Goal: Information Seeking & Learning: Learn about a topic

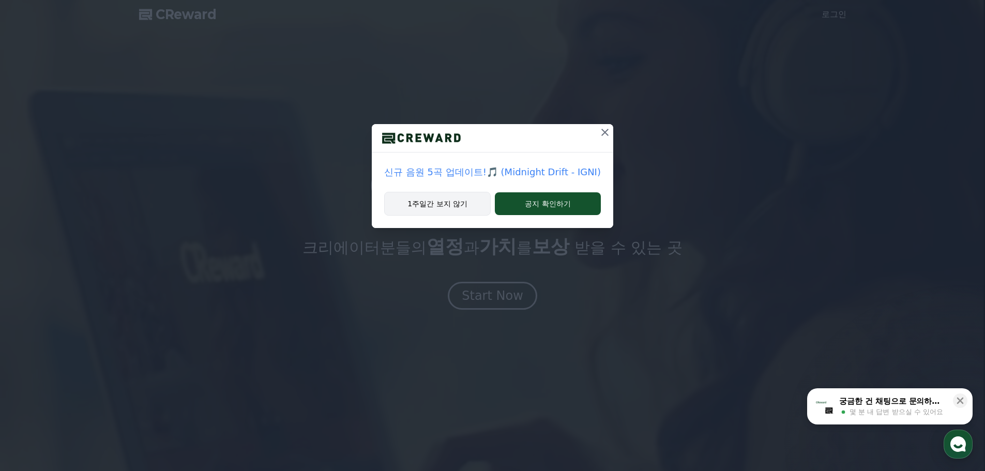
click at [451, 204] on button "1주일간 보지 않기" at bounding box center [437, 204] width 107 height 24
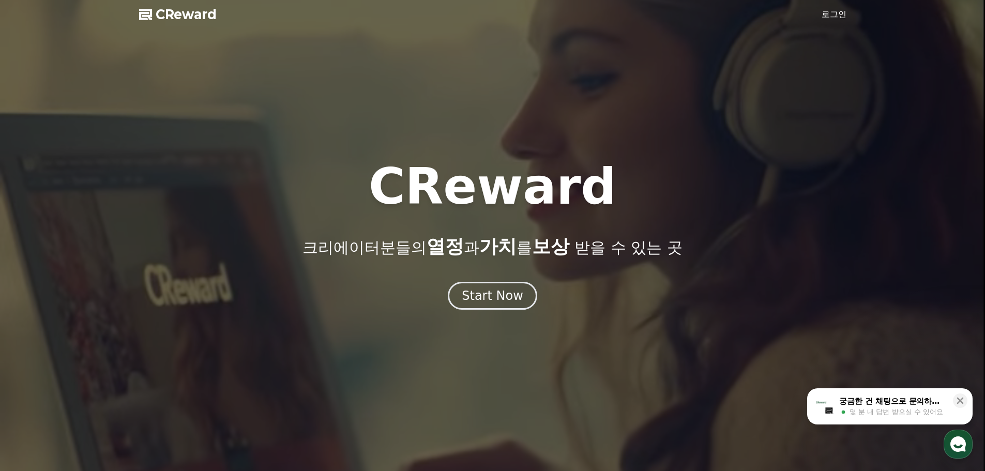
click at [830, 19] on link "로그인" at bounding box center [834, 14] width 25 height 12
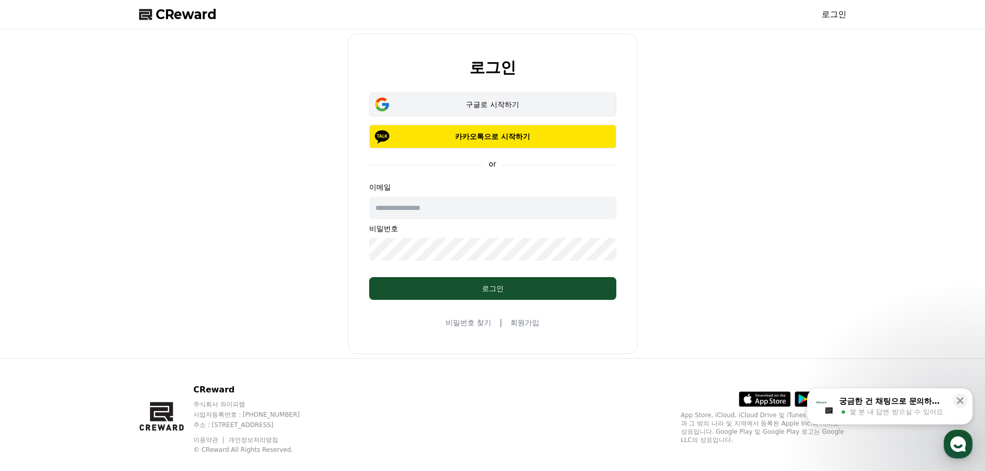
click at [473, 109] on div "구글로 시작하기" at bounding box center [492, 104] width 217 height 10
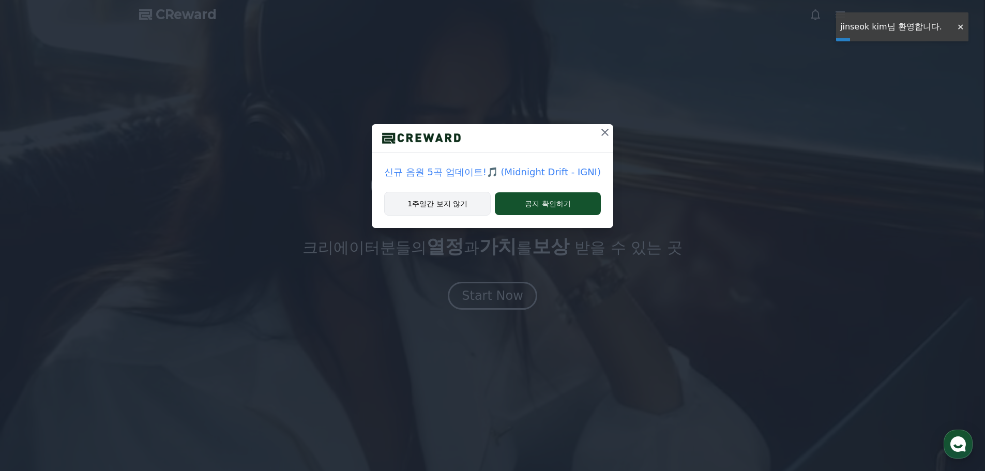
click at [464, 209] on button "1주일간 보지 않기" at bounding box center [437, 204] width 107 height 24
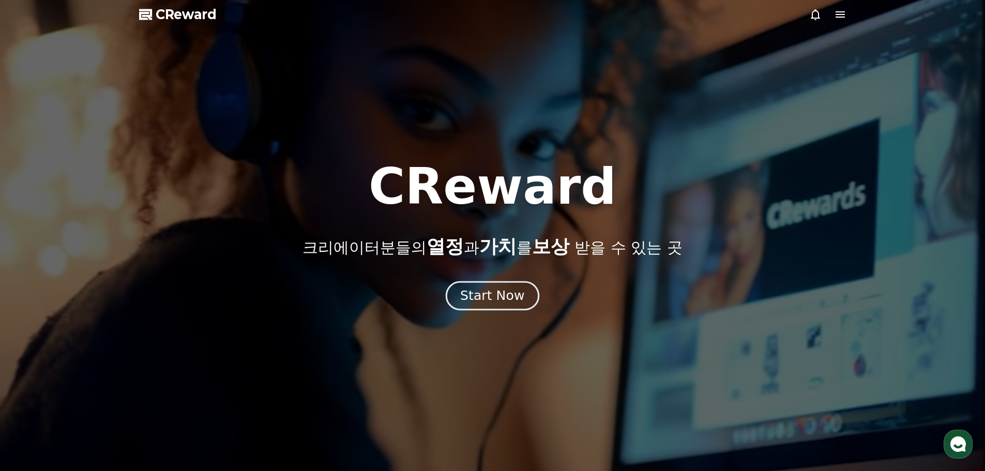
click at [510, 292] on div "Start Now" at bounding box center [492, 296] width 64 height 18
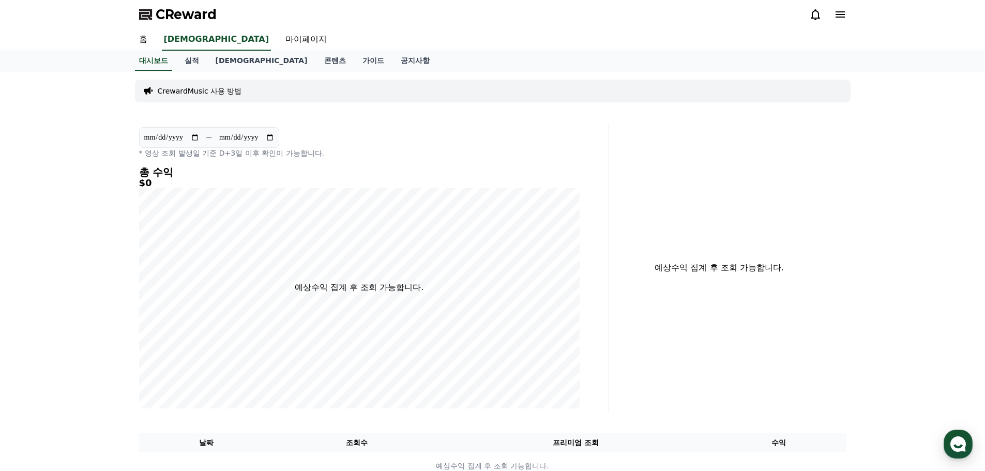
click at [155, 167] on h4 "총 수익" at bounding box center [359, 172] width 441 height 11
click at [184, 183] on h5 "$0" at bounding box center [359, 183] width 441 height 10
click at [147, 43] on link "홈" at bounding box center [143, 40] width 25 height 22
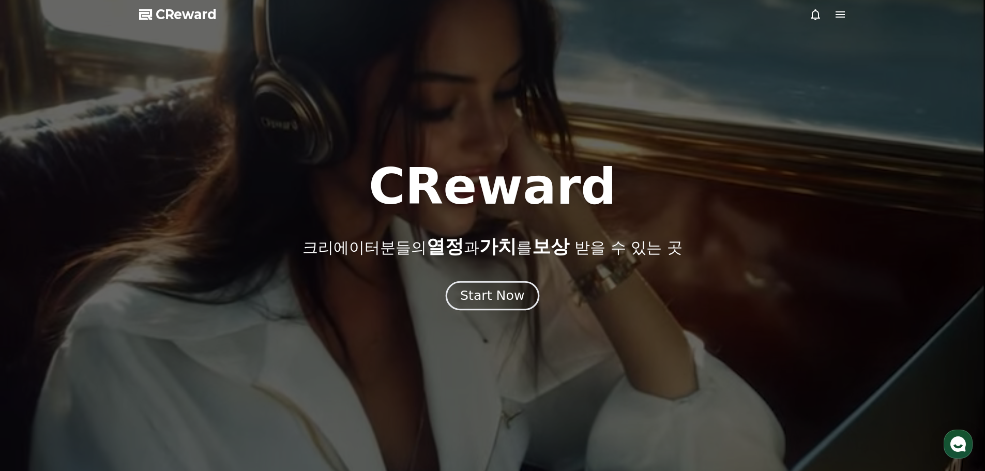
click at [488, 282] on div "Start Now" at bounding box center [492, 296] width 985 height 28
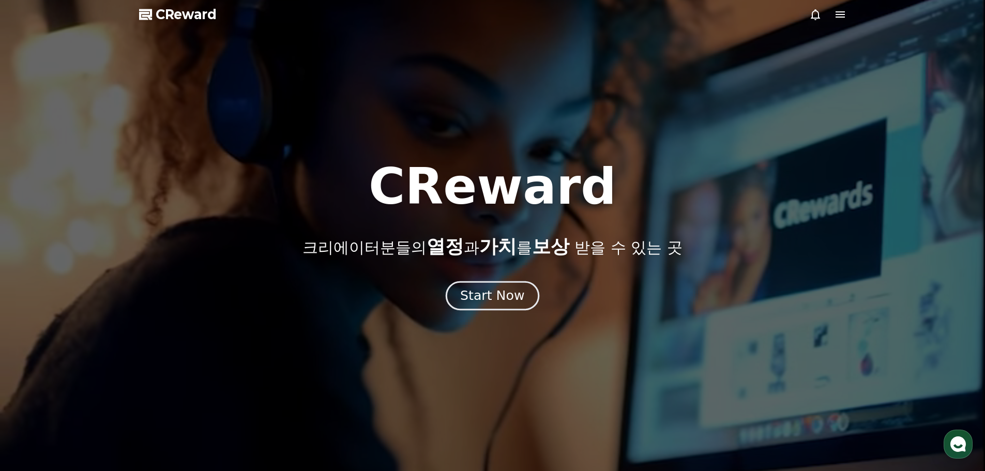
click at [488, 286] on button "Start Now" at bounding box center [493, 295] width 94 height 29
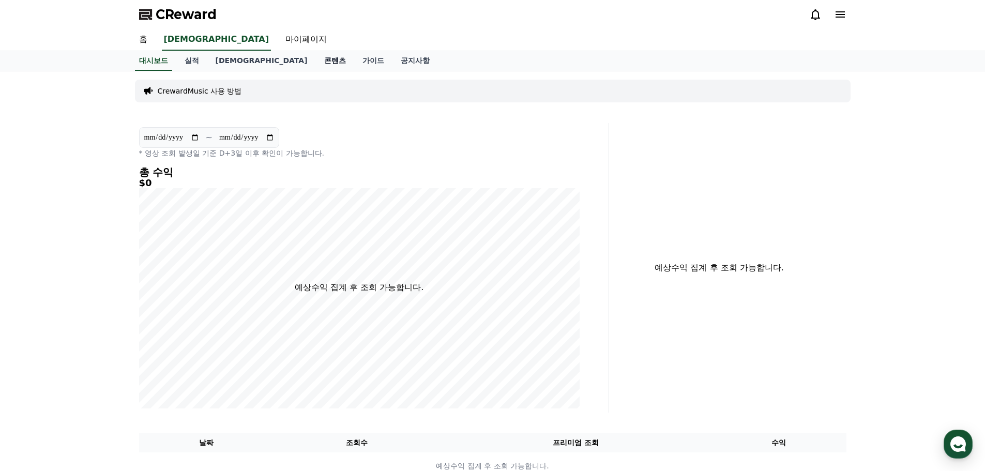
click at [316, 61] on link "콘텐츠" at bounding box center [335, 61] width 38 height 20
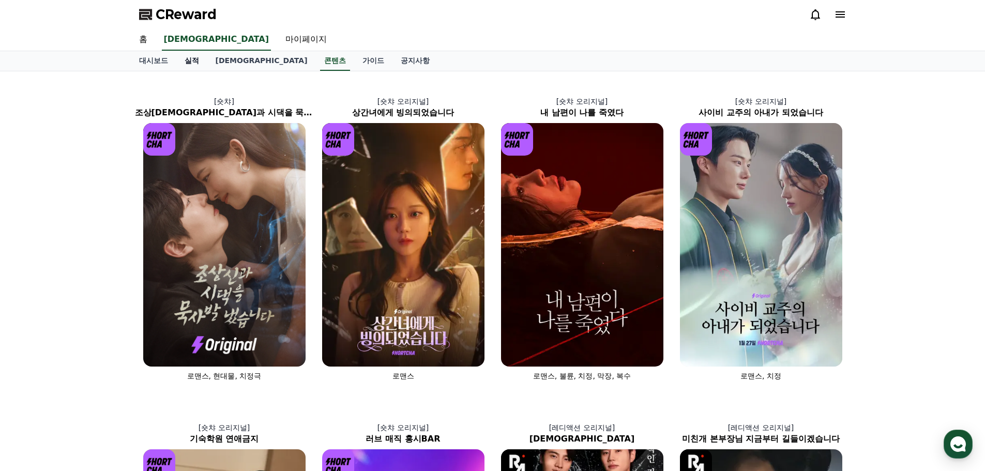
click at [196, 65] on link "실적" at bounding box center [191, 61] width 31 height 20
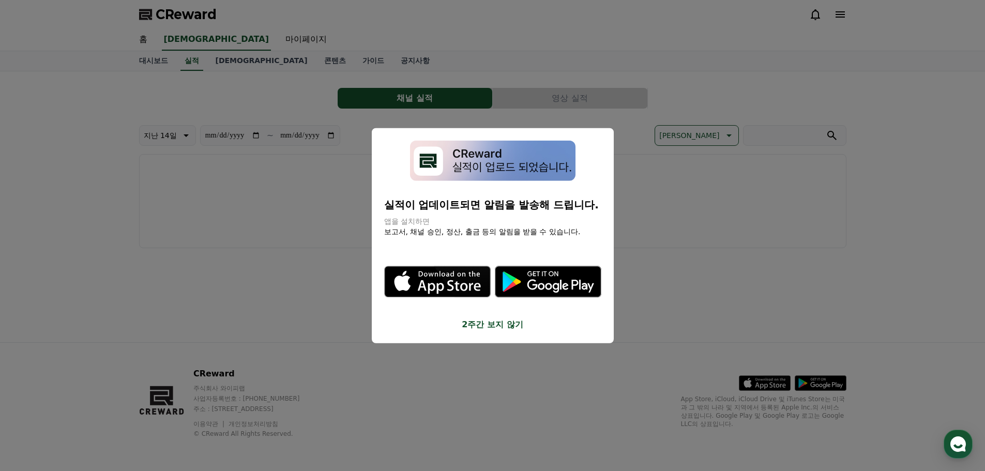
click at [230, 67] on button "close modal" at bounding box center [492, 235] width 985 height 471
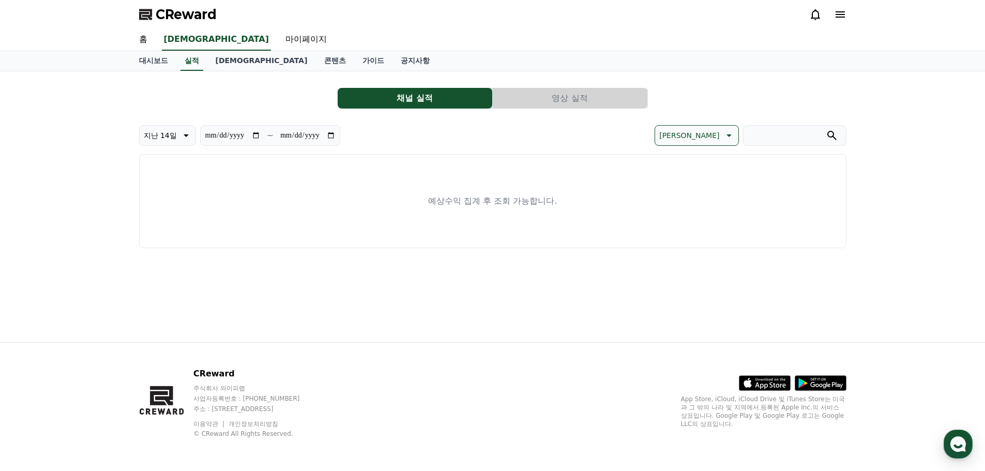
click at [230, 67] on link "음원" at bounding box center [261, 61] width 109 height 20
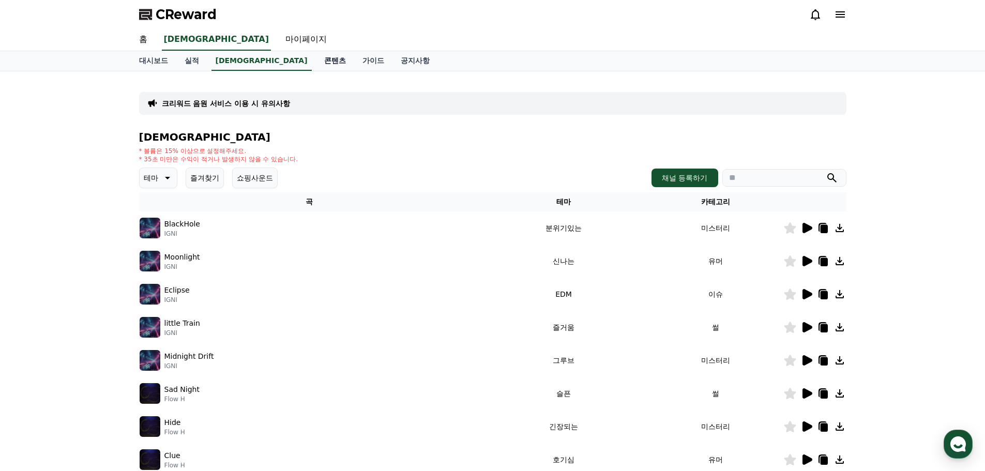
click at [316, 59] on link "콘텐츠" at bounding box center [335, 61] width 38 height 20
